Goal: Transaction & Acquisition: Purchase product/service

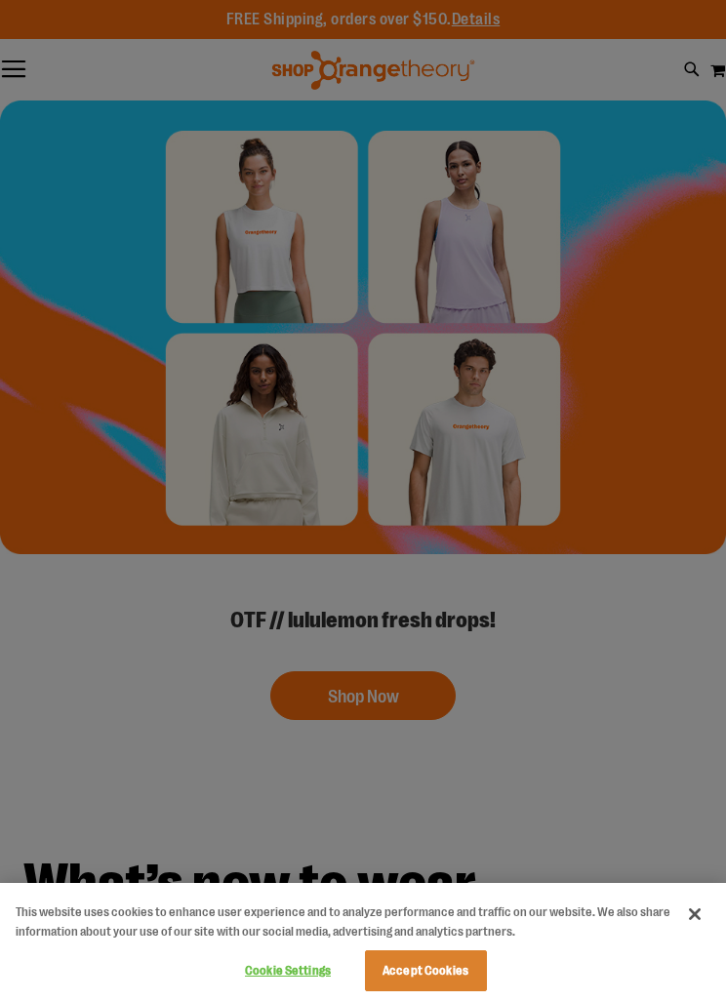
click at [711, 912] on button "Close" at bounding box center [694, 914] width 43 height 43
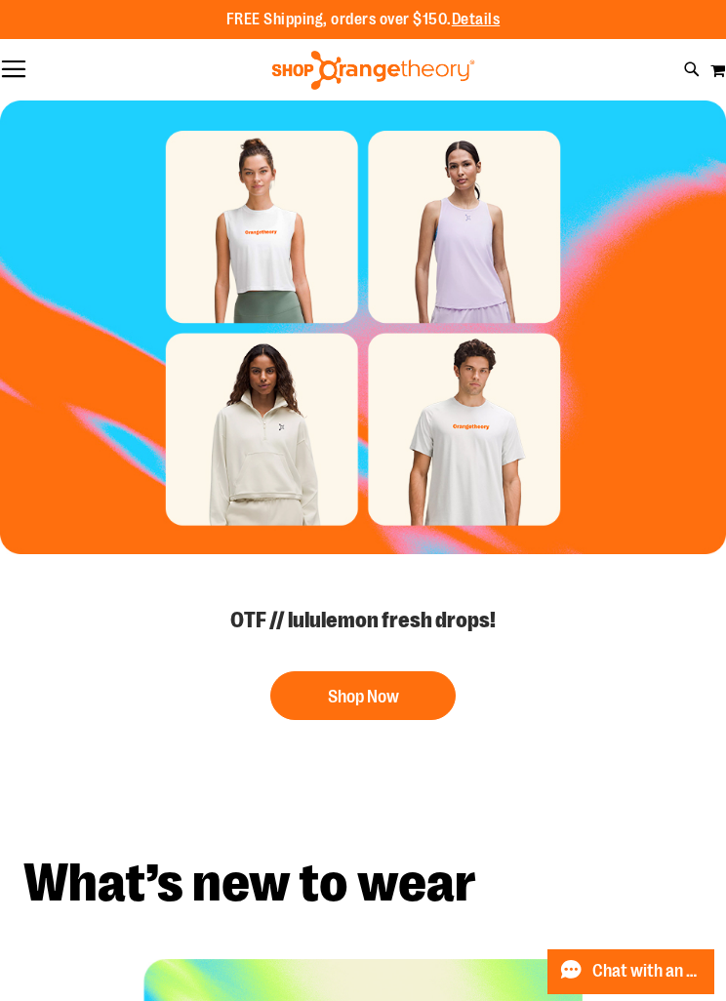
click at [410, 690] on button "Shop Now" at bounding box center [362, 695] width 185 height 49
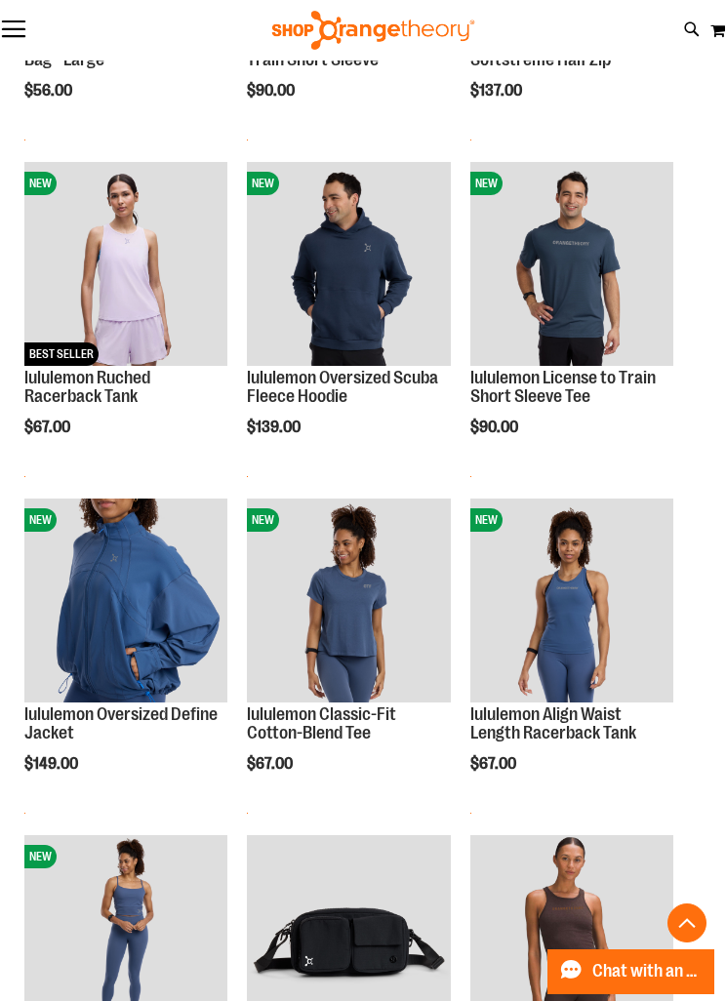
scroll to position [523, 0]
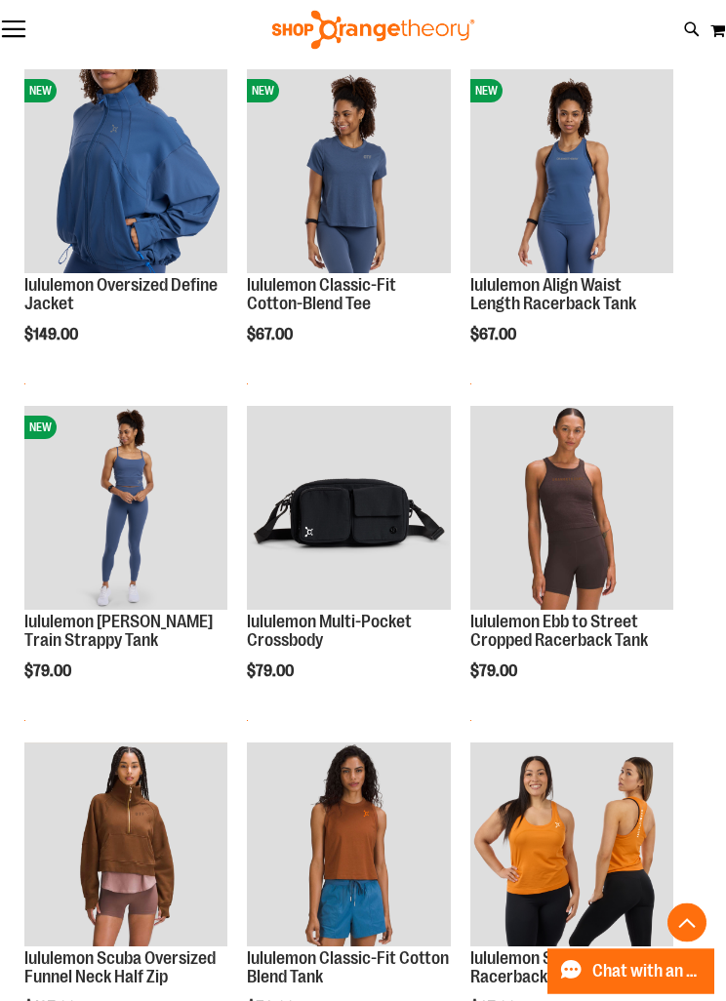
scroll to position [944, 0]
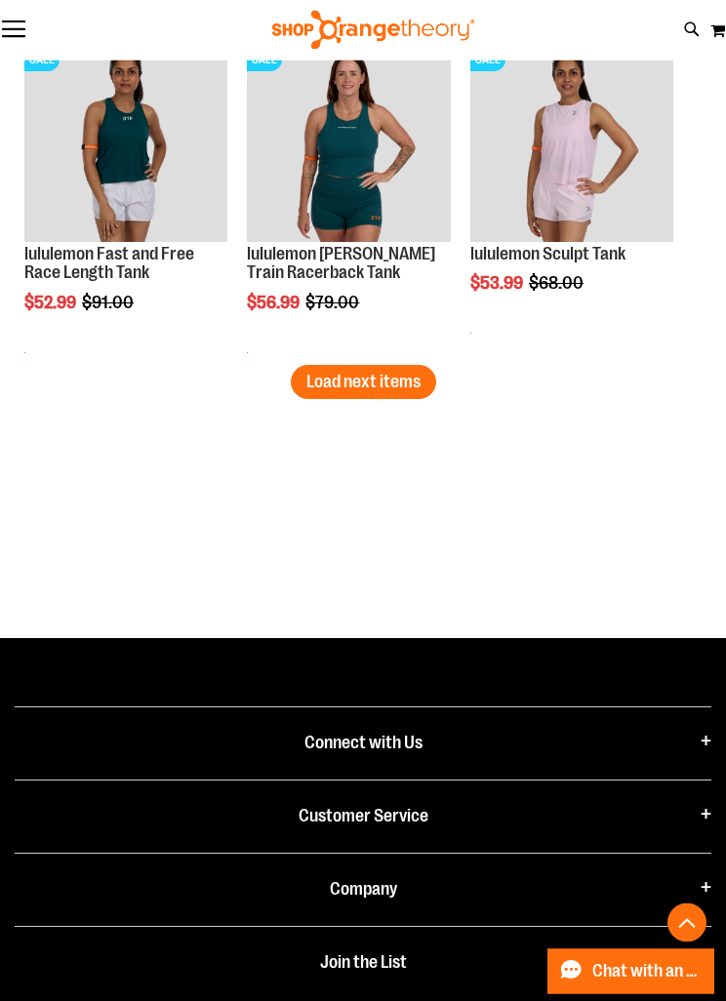
scroll to position [4053, 0]
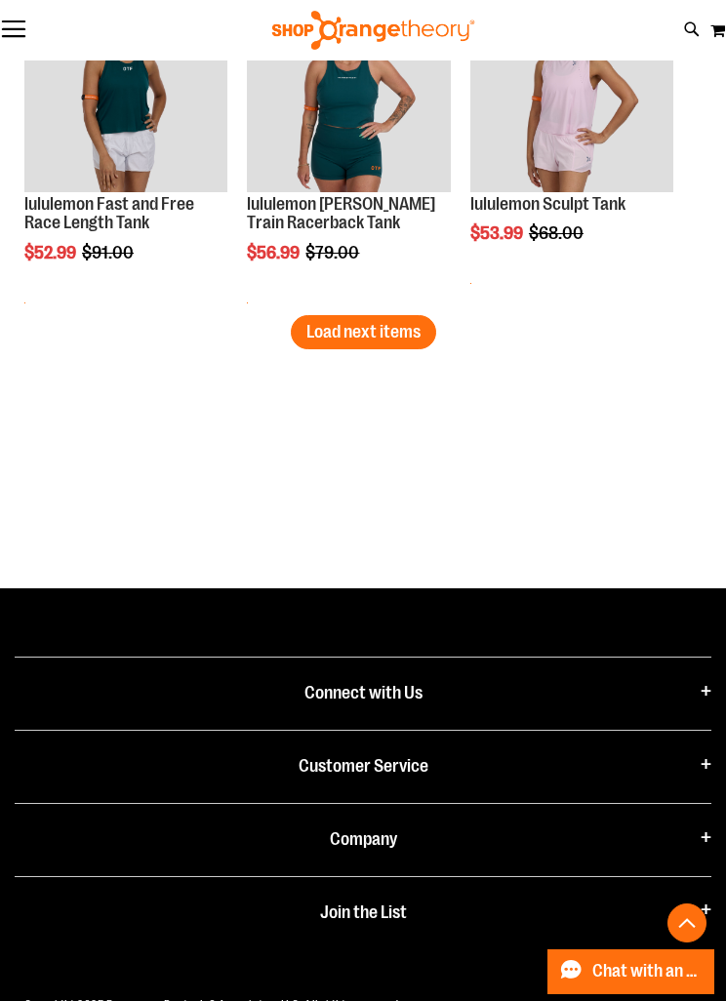
click at [389, 330] on span "Load next items" at bounding box center [363, 332] width 114 height 20
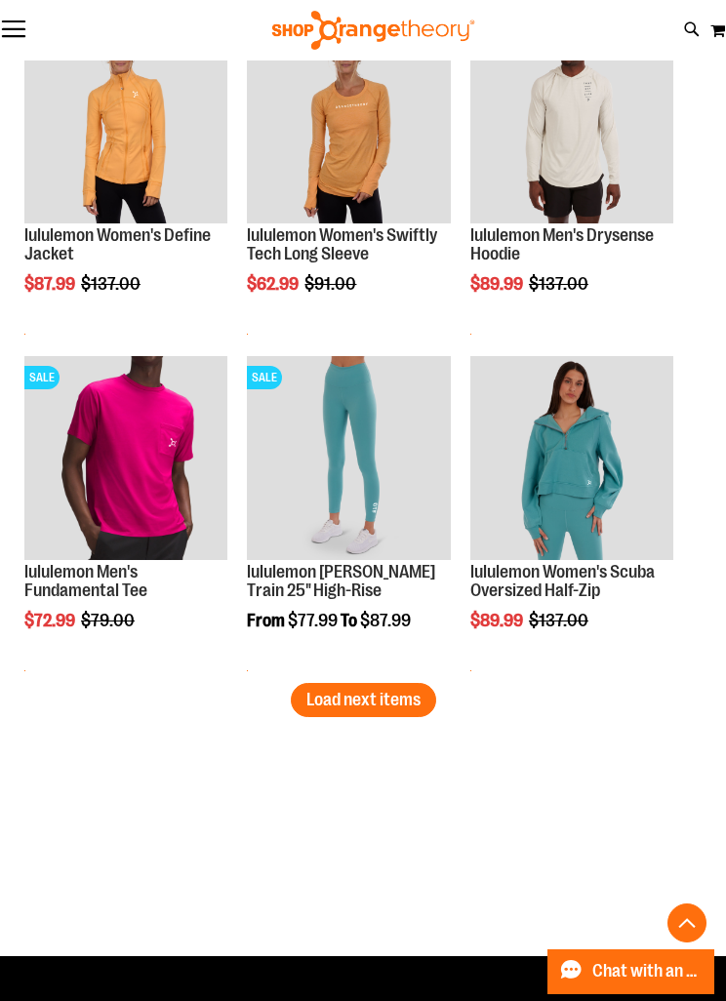
scroll to position [5040, 0]
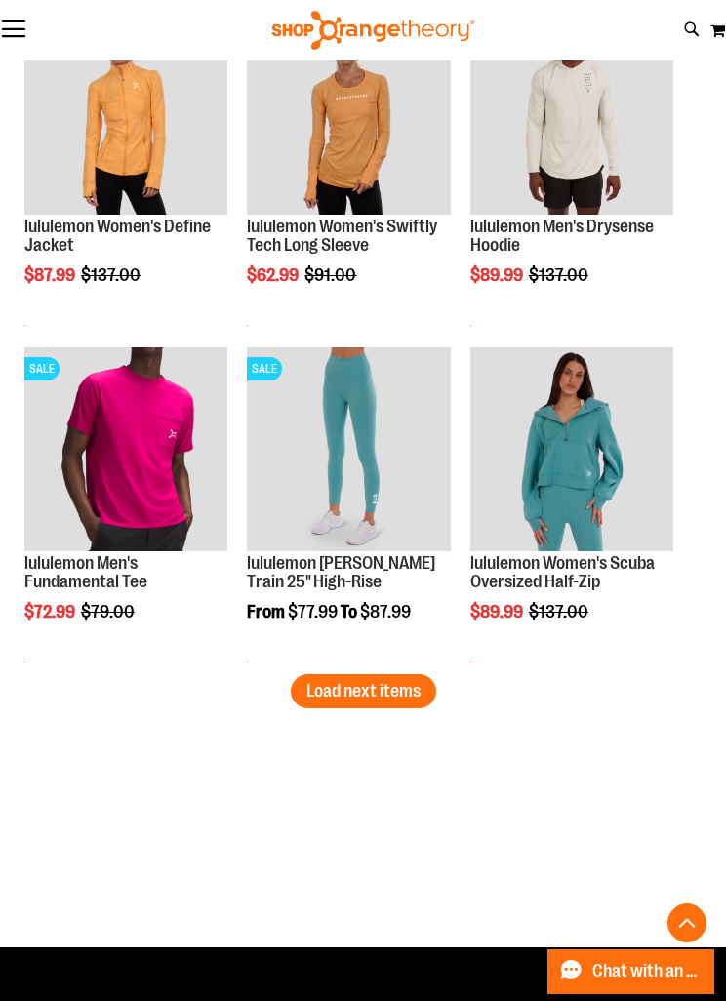
click at [386, 693] on span "Load next items" at bounding box center [363, 691] width 114 height 20
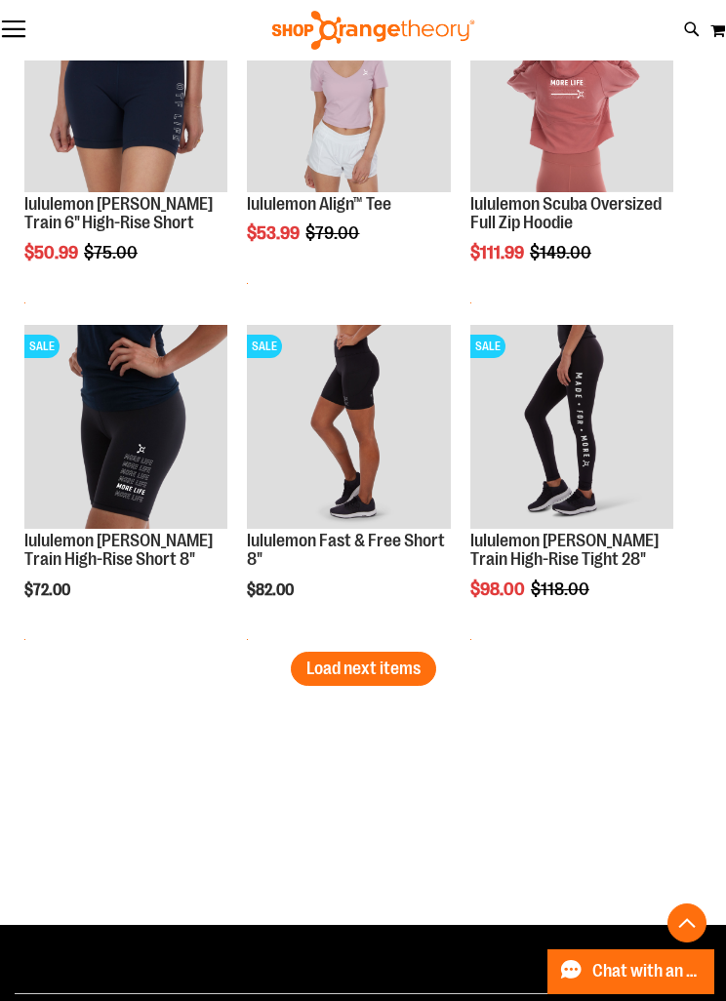
scroll to position [6413, 0]
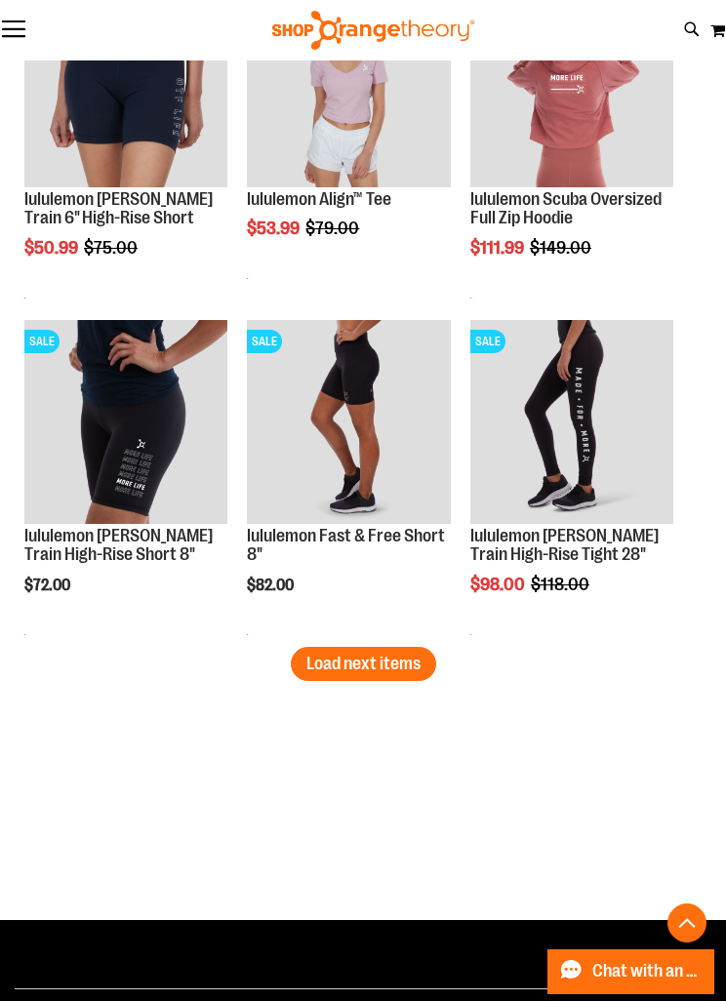
click at [385, 668] on span "Load next items" at bounding box center [363, 664] width 114 height 20
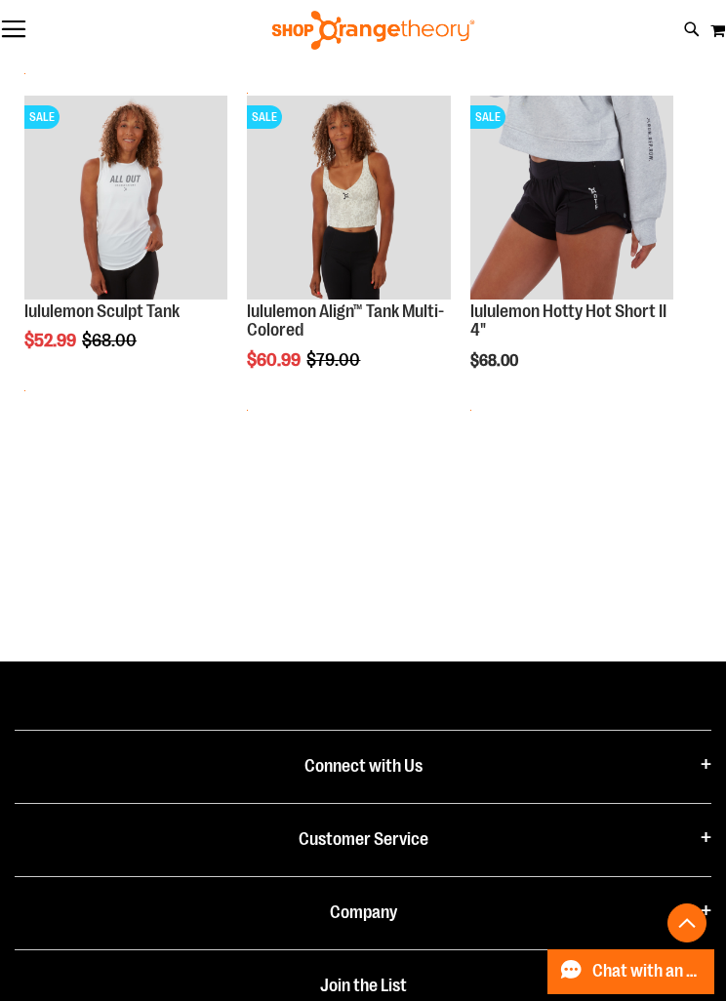
scroll to position [7720, 0]
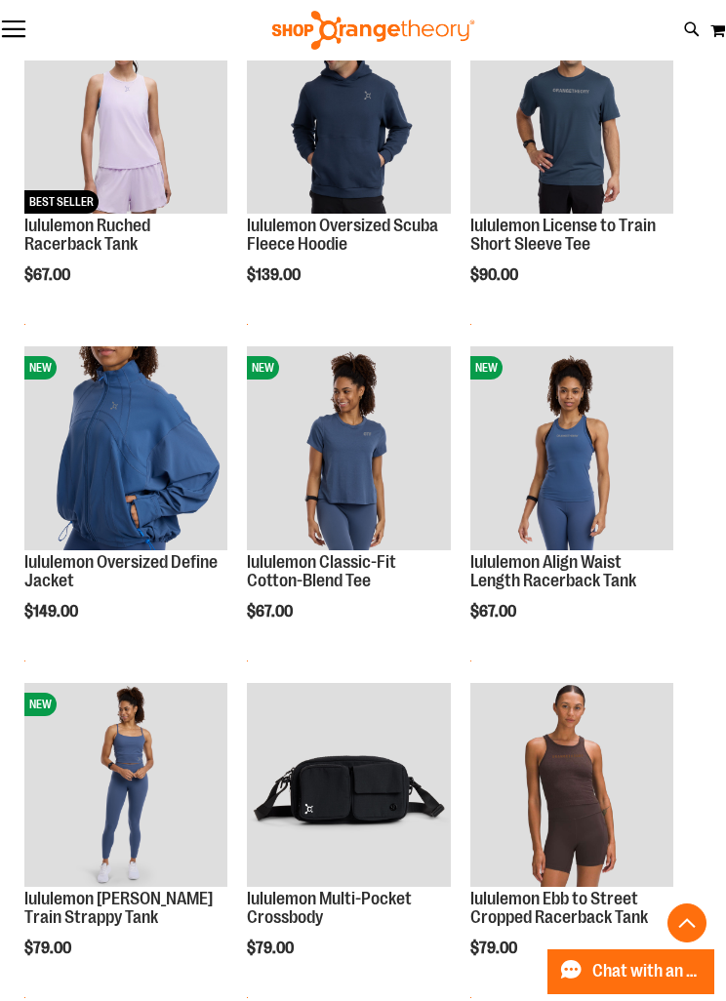
scroll to position [670, 0]
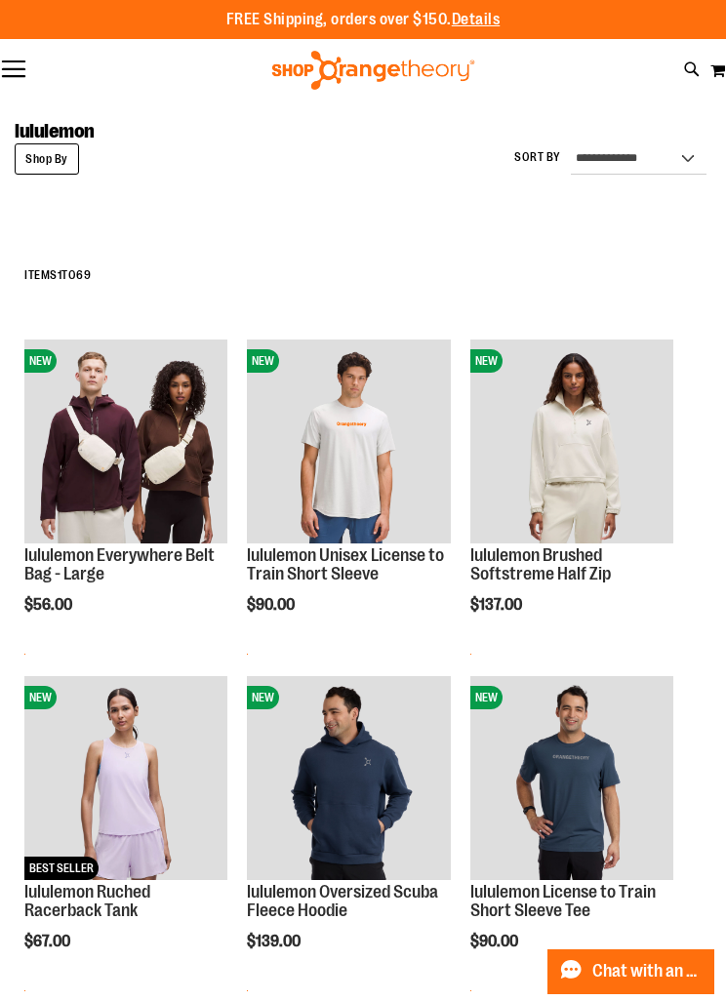
click at [109, 451] on img "product" at bounding box center [125, 440] width 203 height 203
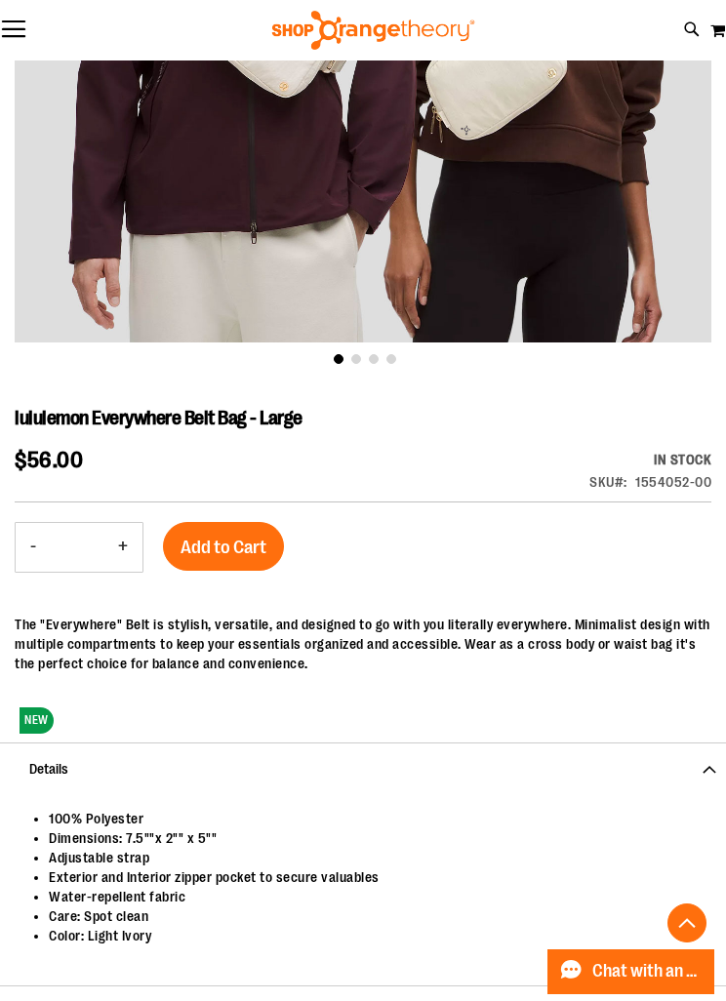
scroll to position [435, 0]
